Goal: Information Seeking & Learning: Learn about a topic

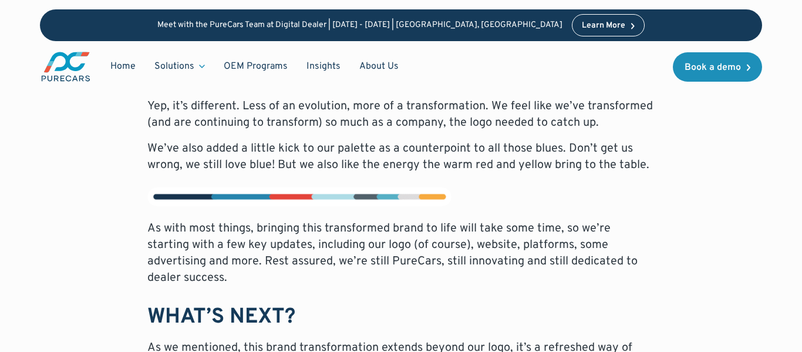
click at [327, 195] on img at bounding box center [299, 196] width 304 height 19
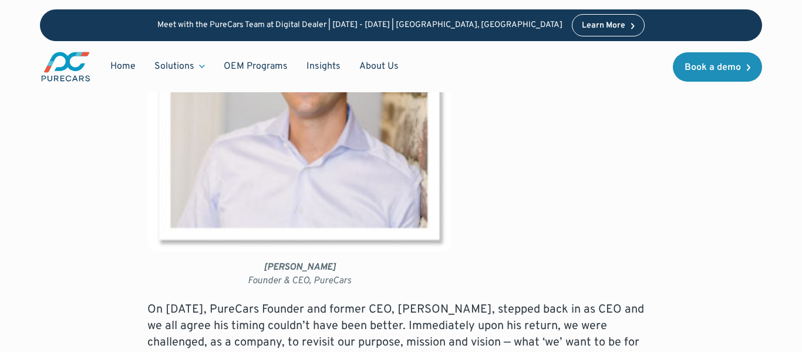
scroll to position [732, 0]
drag, startPoint x: 96, startPoint y: 69, endPoint x: 46, endPoint y: 69, distance: 50.5
click at [46, 69] on div "Home Solutions Solutions for Dealers Overview PureCars offers everything dealer…" at bounding box center [224, 66] width 368 height 32
copy img "main"
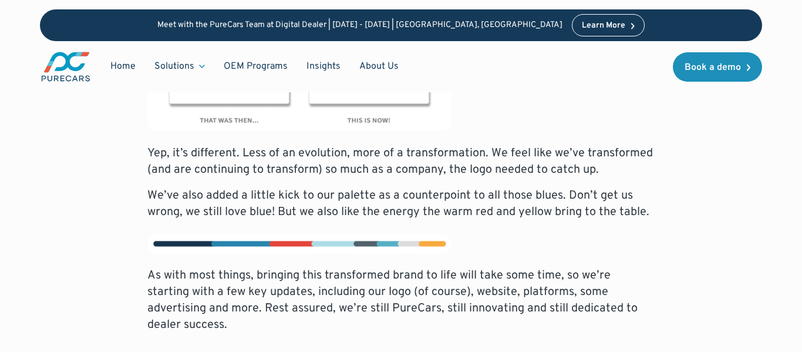
scroll to position [2051, 0]
drag, startPoint x: 469, startPoint y: 243, endPoint x: 177, endPoint y: 238, distance: 291.3
click at [93, 69] on div "Home Solutions Solutions for Dealers Overview PureCars offers everything dealer…" at bounding box center [224, 66] width 368 height 32
drag, startPoint x: 457, startPoint y: 245, endPoint x: 279, endPoint y: 246, distance: 178.5
